Goal: Find specific page/section: Find specific page/section

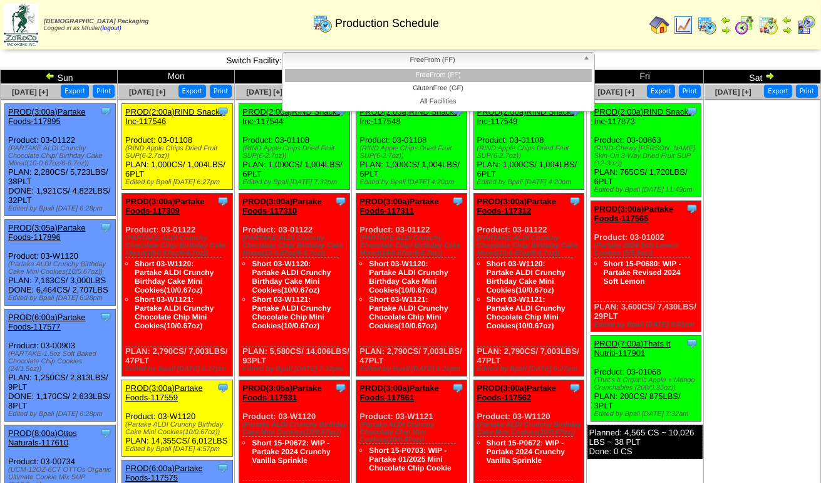
click at [441, 60] on span "FreeFrom (FF)" at bounding box center [432, 60] width 290 height 15
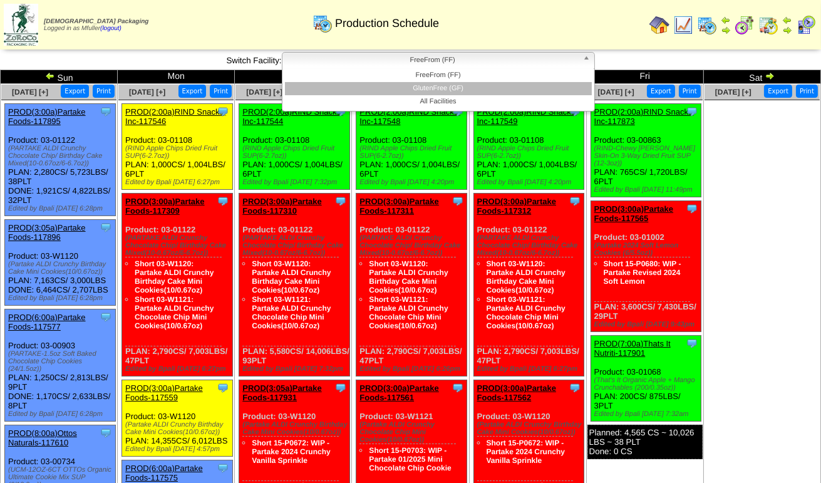
click at [434, 86] on li "GlutenFree (GF)" at bounding box center [438, 88] width 307 height 13
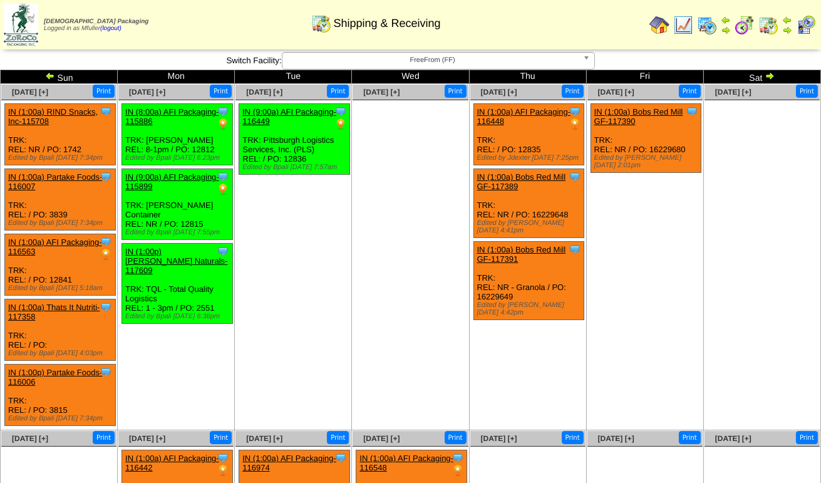
click at [335, 60] on span "FreeFrom (FF)" at bounding box center [432, 60] width 290 height 15
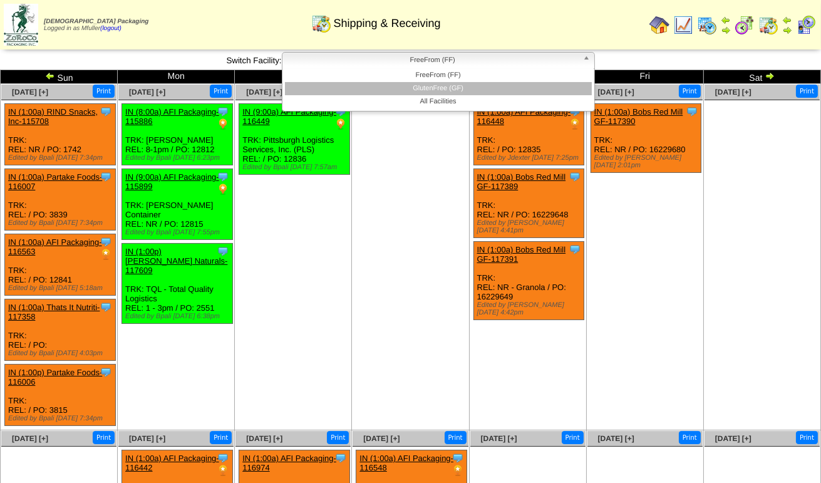
click at [339, 83] on li "GlutenFree (GF)" at bounding box center [438, 88] width 307 height 13
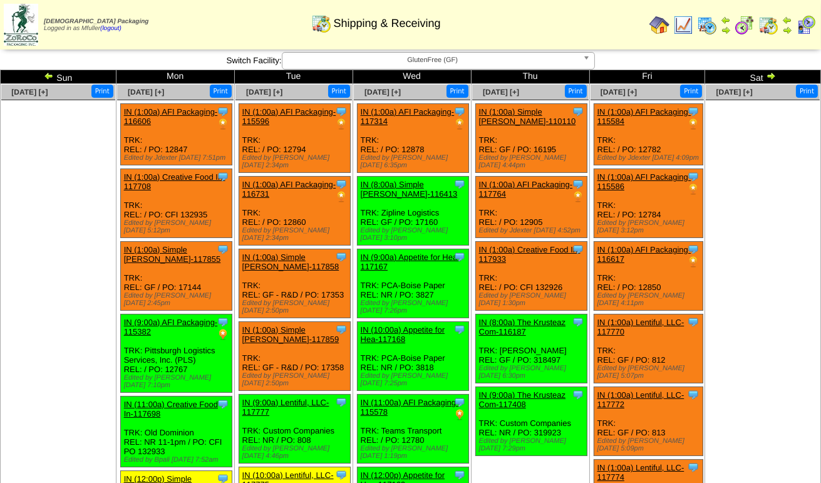
click at [466, 57] on span "GlutenFree (GF)" at bounding box center [432, 60] width 290 height 15
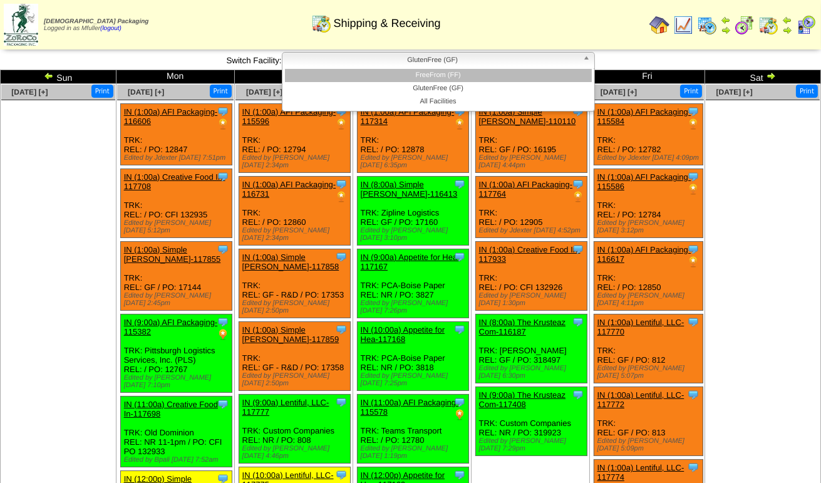
click at [468, 74] on li "FreeFrom (FF)" at bounding box center [438, 75] width 307 height 13
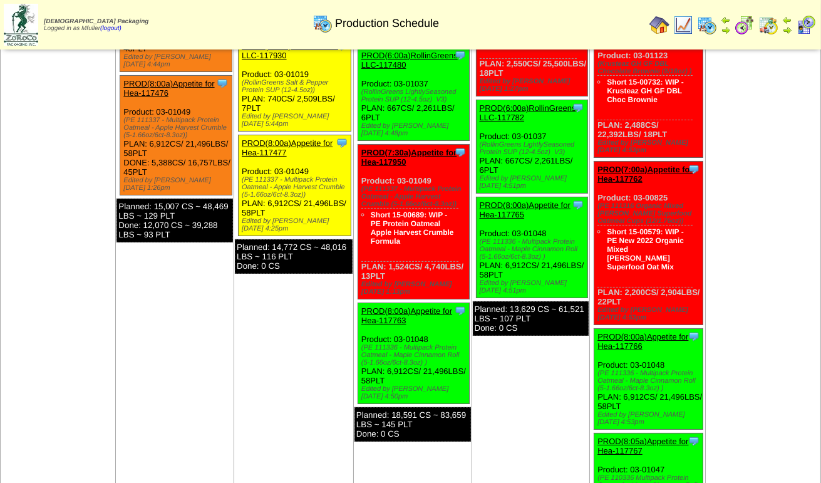
scroll to position [63, 0]
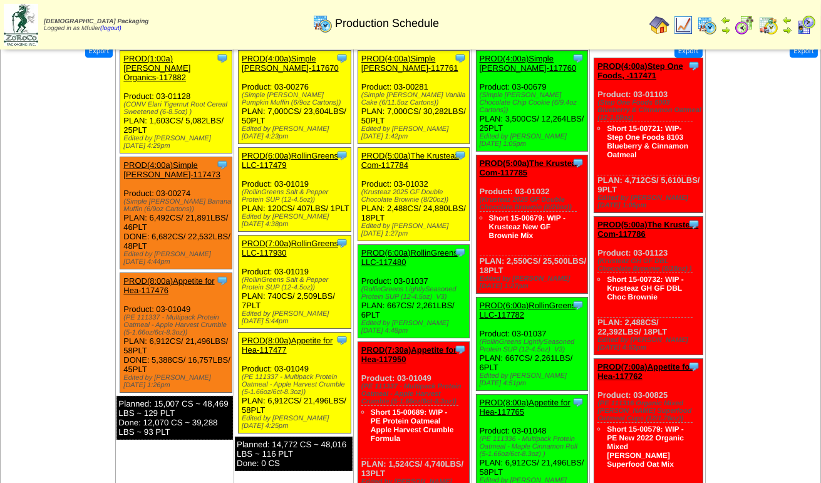
scroll to position [63, 0]
